Goal: Transaction & Acquisition: Subscribe to service/newsletter

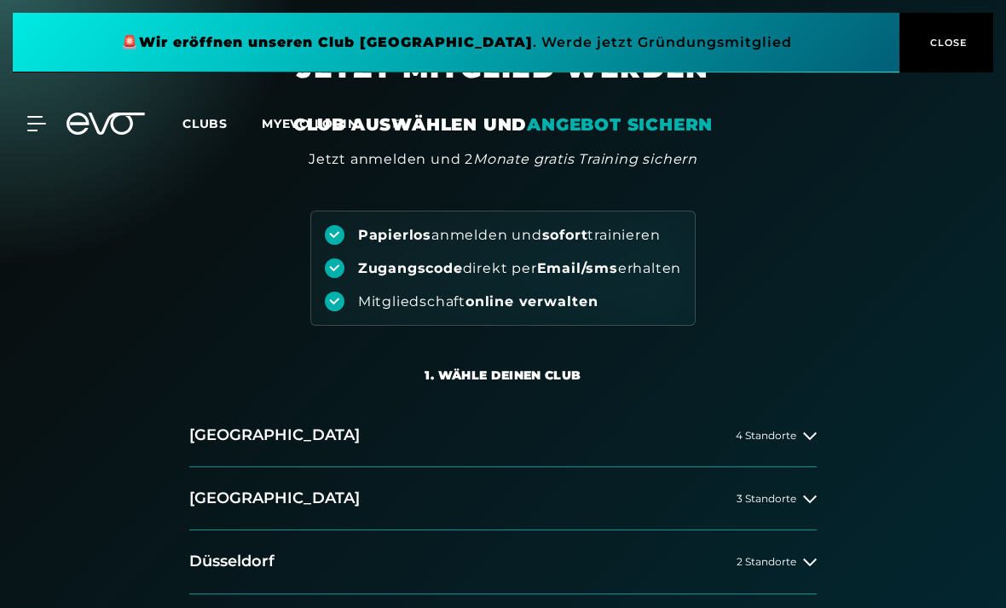
click at [770, 437] on span "4 Standorte" at bounding box center [765, 435] width 61 height 11
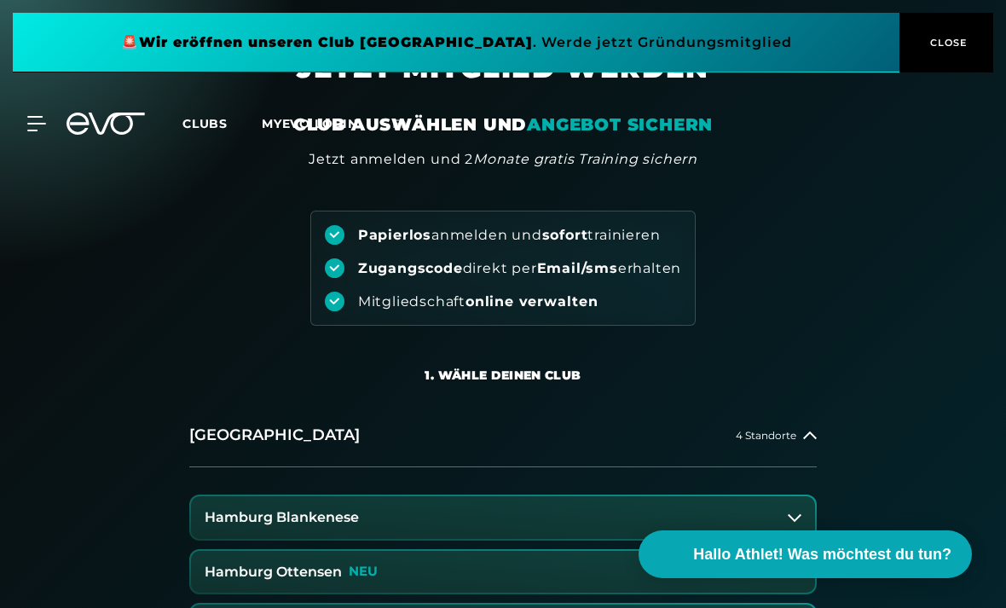
click at [415, 516] on button "Hamburg Blankenese" at bounding box center [503, 517] width 624 height 43
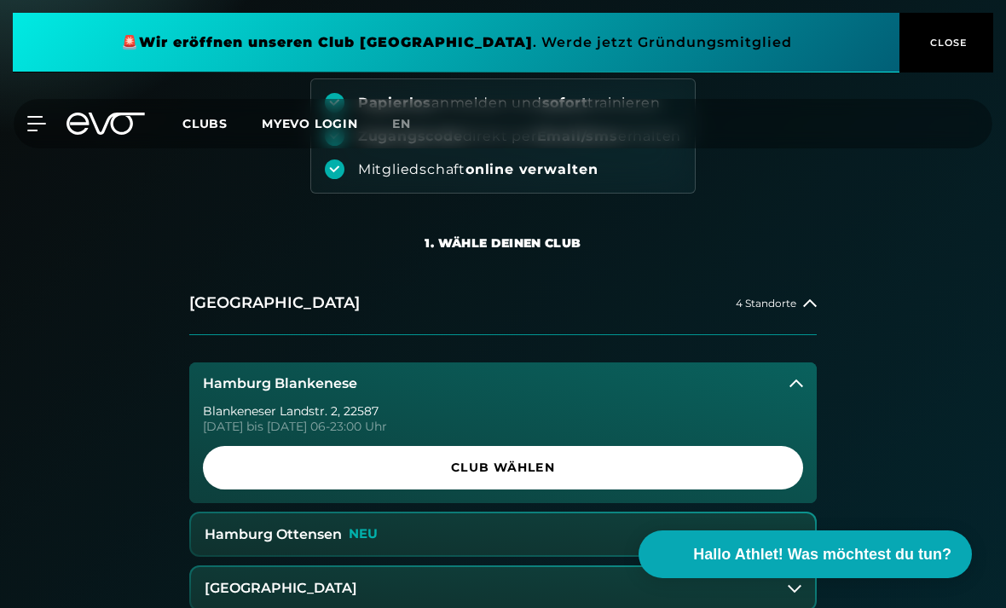
click at [712, 470] on span "Club wählen" at bounding box center [502, 467] width 559 height 18
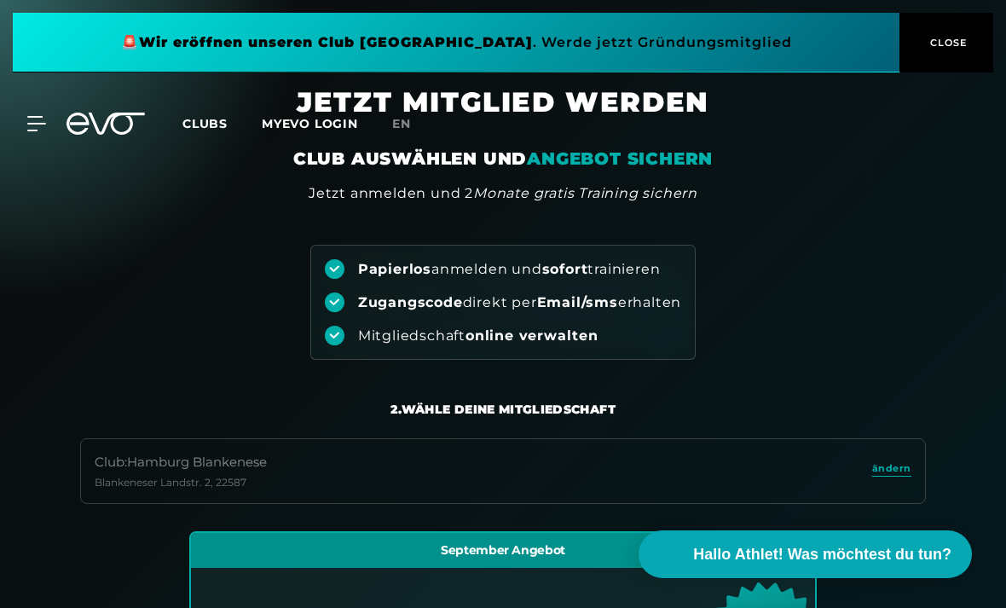
click at [33, 141] on div "MyEVO Login Über EVO Mitgliedschaften Probetraining TAGESPASS EVO Studios [GEOG…" at bounding box center [502, 123] width 999 height 49
click at [43, 124] on icon at bounding box center [36, 124] width 18 height 14
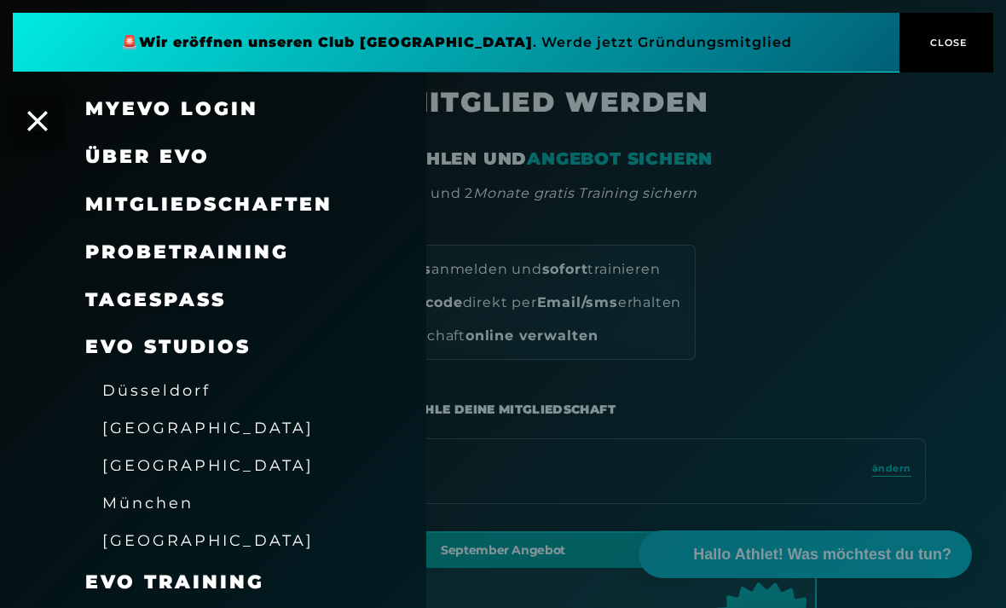
click at [180, 464] on span "[GEOGRAPHIC_DATA]" at bounding box center [207, 465] width 211 height 18
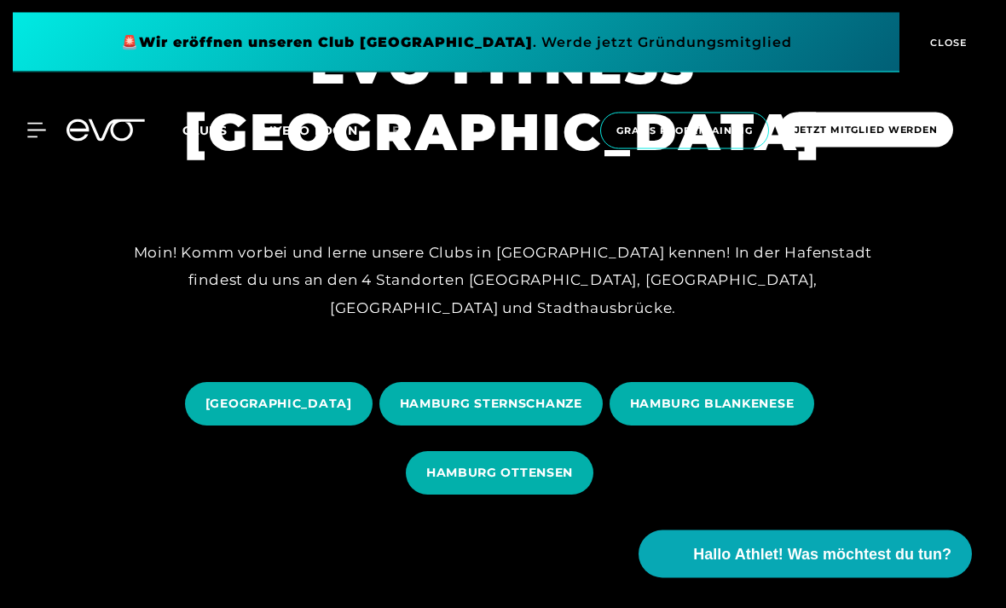
scroll to position [58, 0]
click at [747, 412] on span "HAMBURG BLANKENESE" at bounding box center [712, 404] width 164 height 18
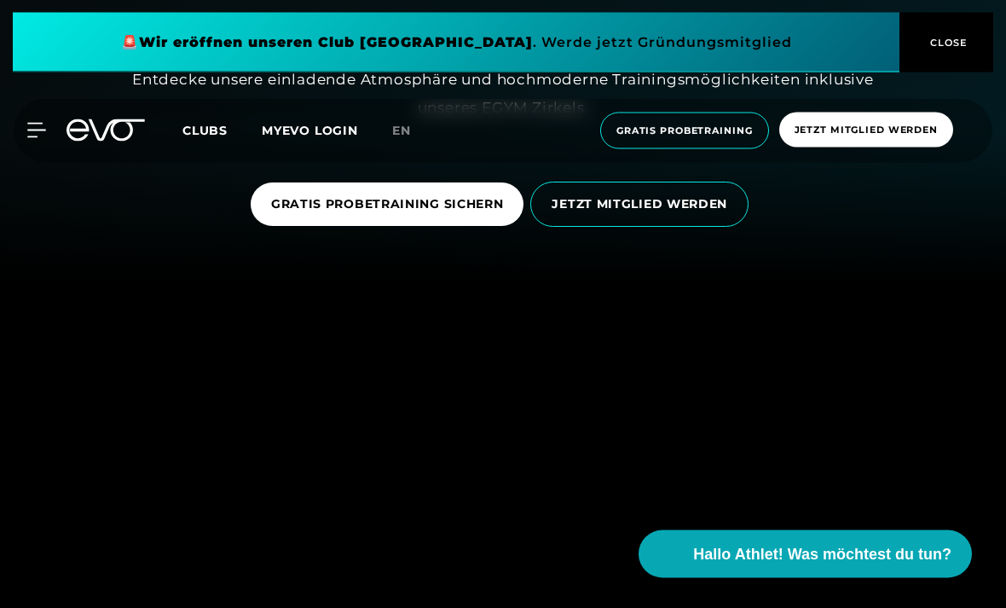
scroll to position [326, 0]
click at [706, 213] on span "JETZT MITGLIED WERDEN" at bounding box center [639, 204] width 176 height 18
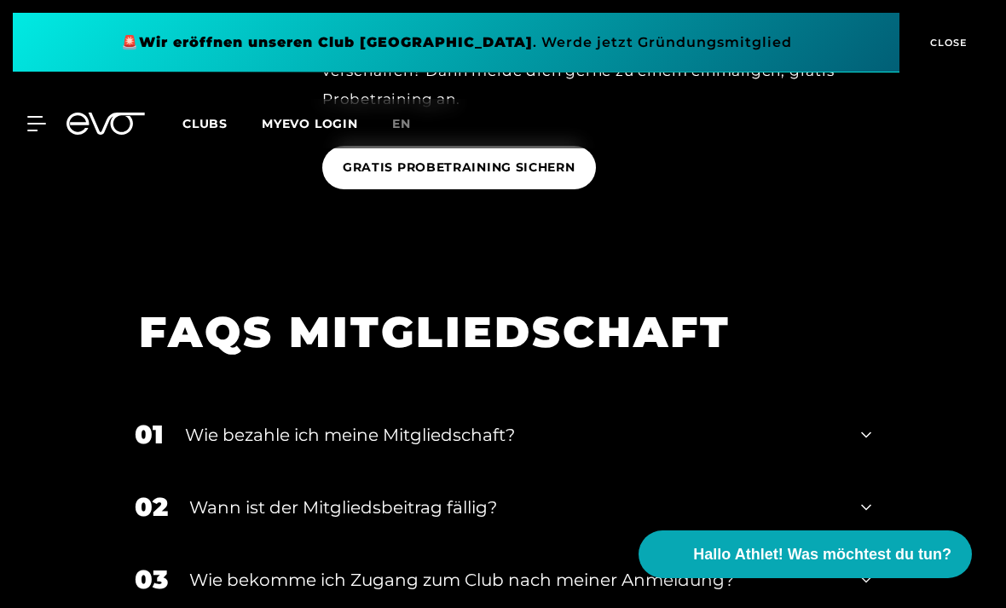
scroll to position [2913, 0]
